Goal: Task Accomplishment & Management: Complete application form

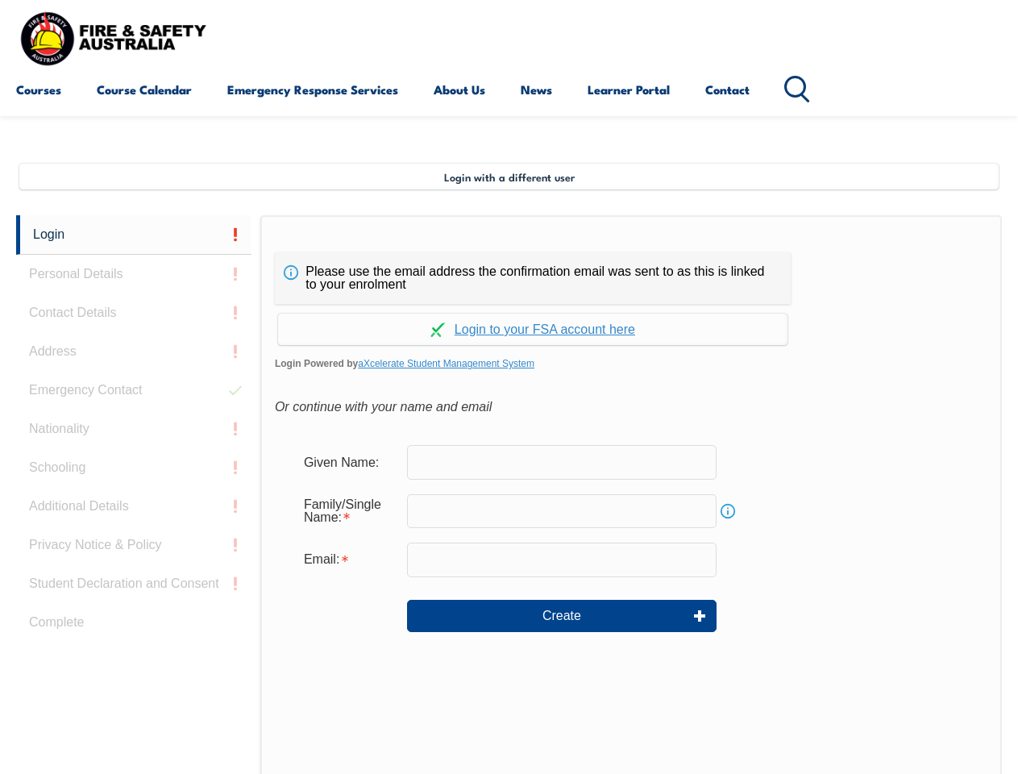
scroll to position [391, 0]
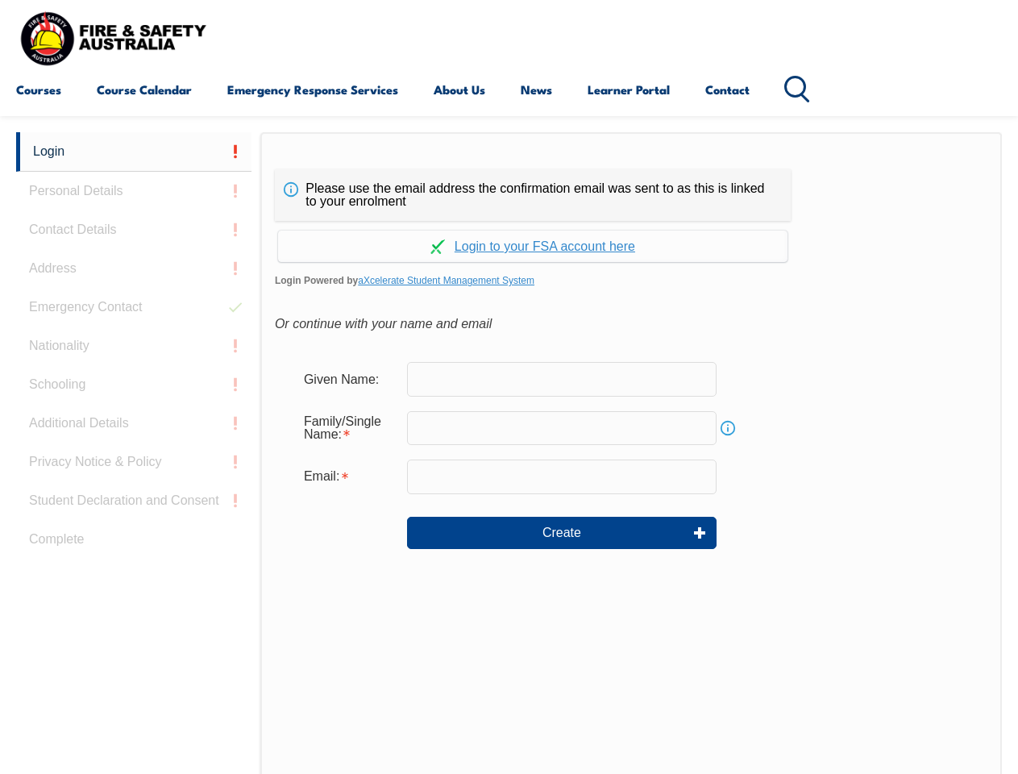
click at [509, 191] on div "Please use the email address the confirmation email was sent to as this is link…" at bounding box center [533, 195] width 516 height 52
click at [509, 453] on form "Given Name: Family/Single Name: Info Email: Create" at bounding box center [631, 467] width 713 height 242
click at [134, 152] on link "Login" at bounding box center [133, 151] width 235 height 39
click at [134, 191] on div "Login Personal Details Contact Details Address Emergency Contact Nationality Sc…" at bounding box center [138, 534] width 244 height 805
click at [134, 230] on div "Login Personal Details Contact Details Address Emergency Contact Nationality Sc…" at bounding box center [138, 534] width 244 height 805
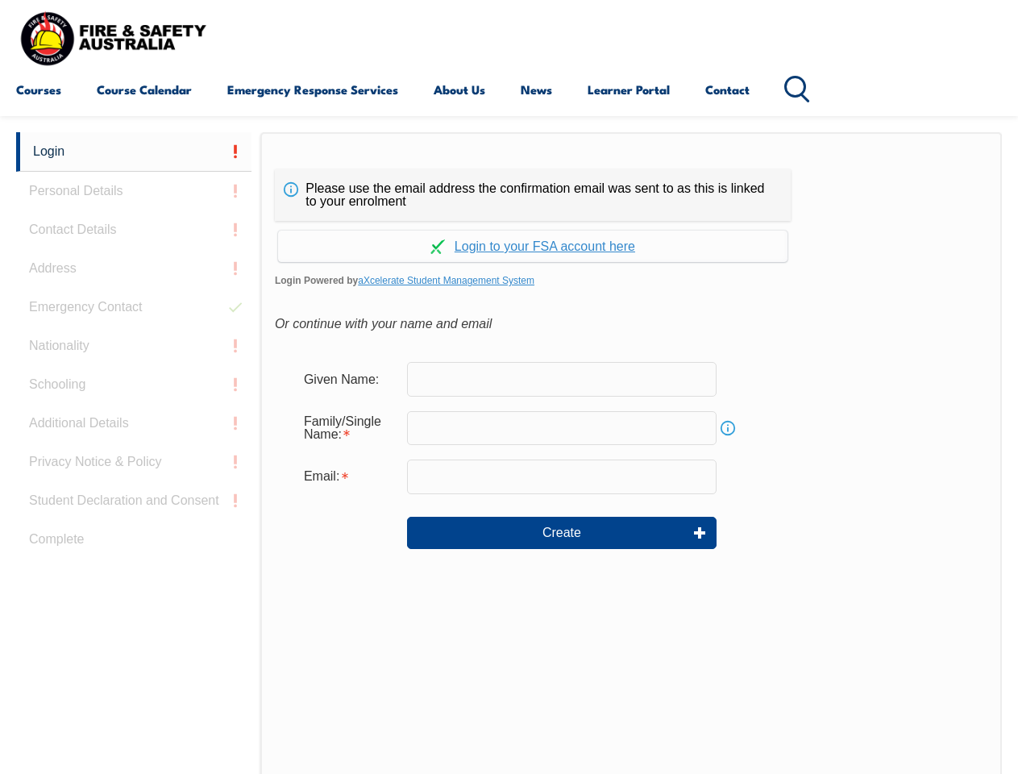
click at [134, 268] on div "Login Personal Details Contact Details Address Emergency Contact Nationality Sc…" at bounding box center [138, 534] width 244 height 805
click at [134, 307] on div "Login Personal Details Contact Details Address Emergency Contact Nationality Sc…" at bounding box center [138, 534] width 244 height 805
click at [134, 346] on div "Login Personal Details Contact Details Address Emergency Contact Nationality Sc…" at bounding box center [138, 534] width 244 height 805
click at [134, 384] on div "Login Personal Details Contact Details Address Emergency Contact Nationality Sc…" at bounding box center [138, 534] width 244 height 805
click at [134, 423] on div "Login Personal Details Contact Details Address Emergency Contact Nationality Sc…" at bounding box center [138, 534] width 244 height 805
